Goal: Information Seeking & Learning: Find specific fact

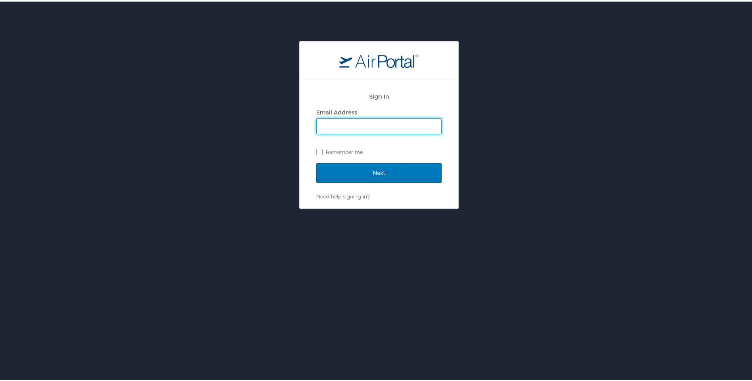
type input "shelliep@cvtravel.com"
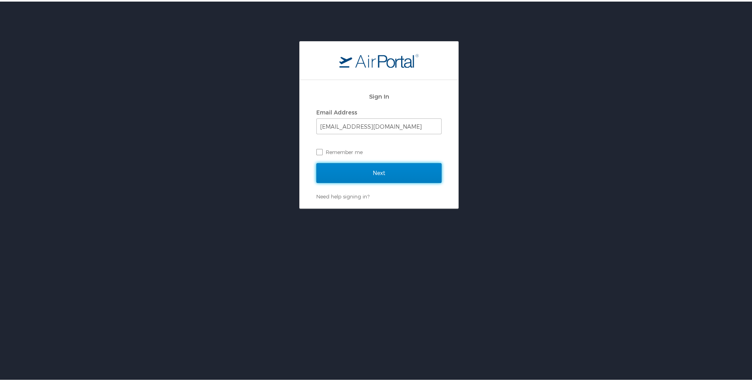
click at [362, 169] on input "Next" at bounding box center [378, 172] width 125 height 20
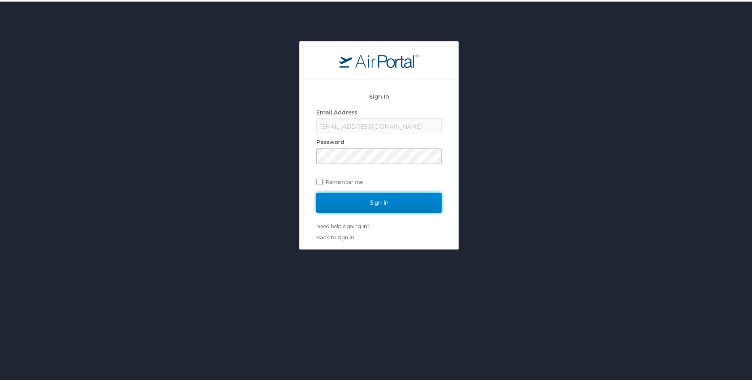
click at [384, 205] on input "Sign In" at bounding box center [378, 202] width 125 height 20
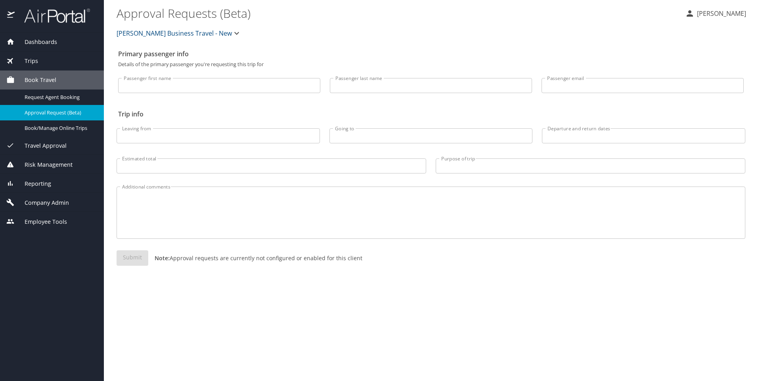
click at [44, 221] on span "Employee Tools" at bounding box center [41, 222] width 52 height 9
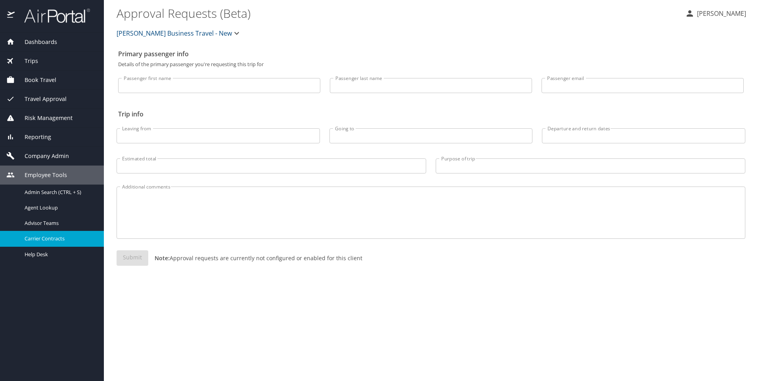
click at [47, 239] on span "Carrier Contracts" at bounding box center [60, 239] width 70 height 8
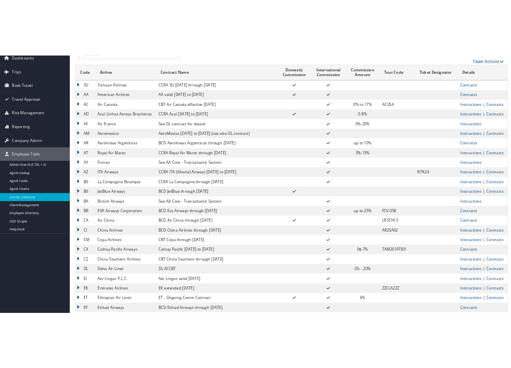
scroll to position [79, 0]
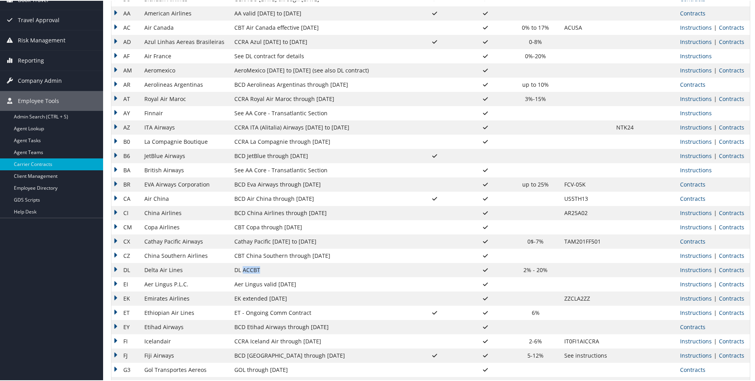
drag, startPoint x: 240, startPoint y: 270, endPoint x: 259, endPoint y: 268, distance: 19.1
click at [259, 268] on td "DL ACCBT" at bounding box center [320, 270] width 180 height 14
drag, startPoint x: 259, startPoint y: 268, endPoint x: 252, endPoint y: 270, distance: 7.1
copy td "ACCBT"
click at [698, 268] on link "Instructions" at bounding box center [696, 270] width 32 height 8
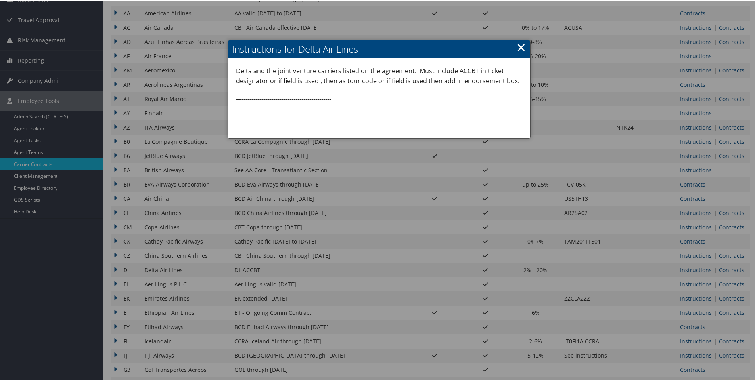
click at [517, 42] on link "×" at bounding box center [521, 46] width 9 height 16
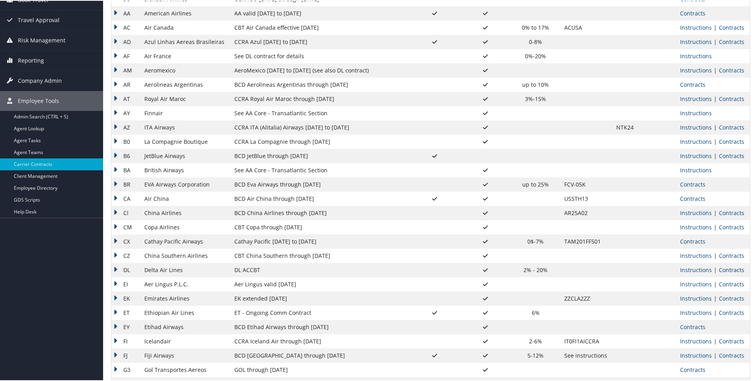
click at [725, 269] on link "Contracts" at bounding box center [731, 270] width 25 height 8
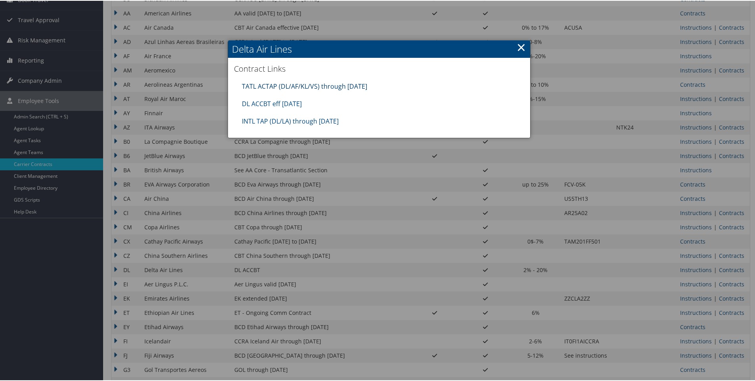
click at [334, 87] on link "TATL ACTAP (DL/AF/KL/VS) through 06.30.26" at bounding box center [304, 85] width 125 height 9
click at [268, 103] on link "DL ACCBT eff Aug 2025" at bounding box center [272, 103] width 60 height 9
